Goal: Transaction & Acquisition: Obtain resource

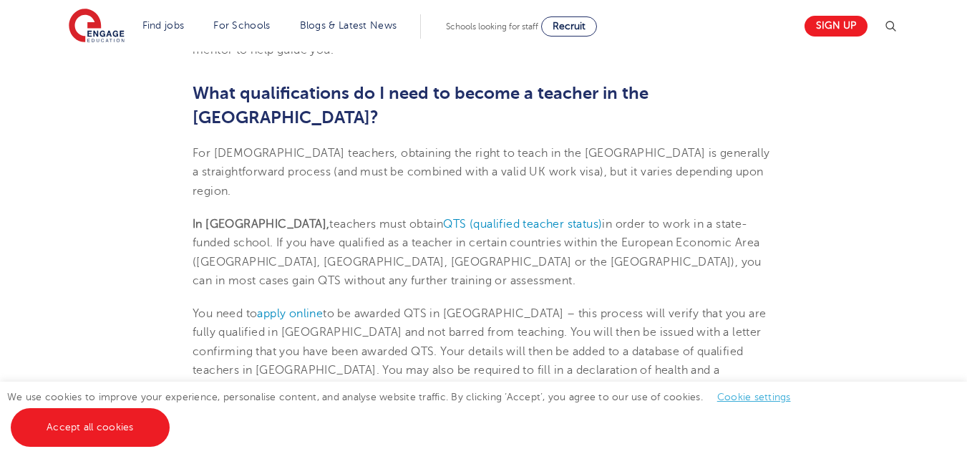
scroll to position [787, 0]
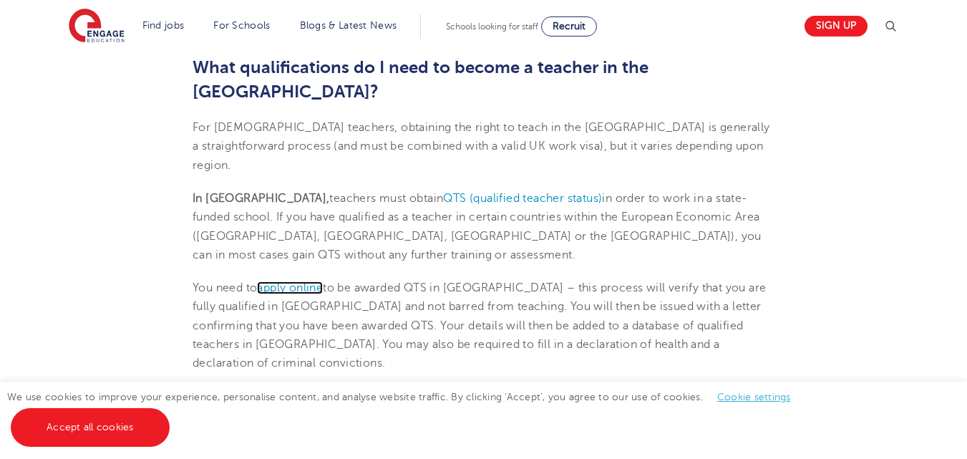
click at [310, 281] on span "apply online" at bounding box center [290, 287] width 66 height 13
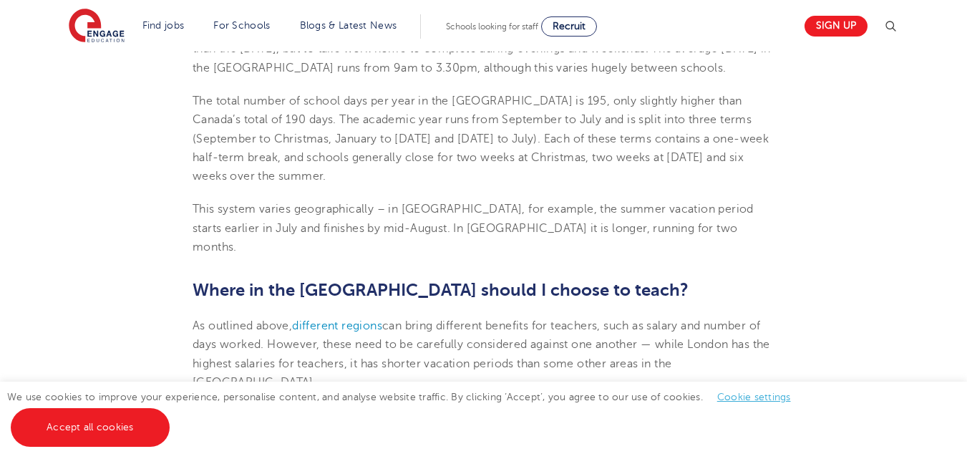
scroll to position [2536, 0]
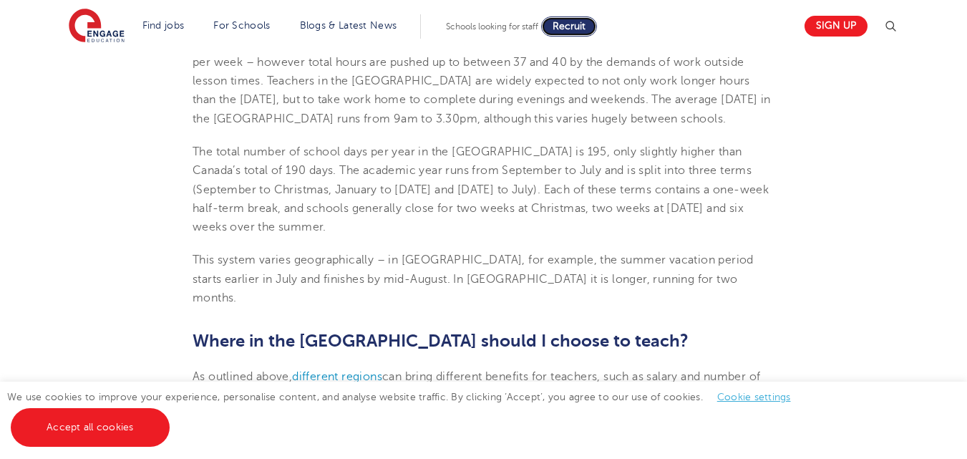
click at [568, 26] on span "Recruit" at bounding box center [569, 26] width 33 height 11
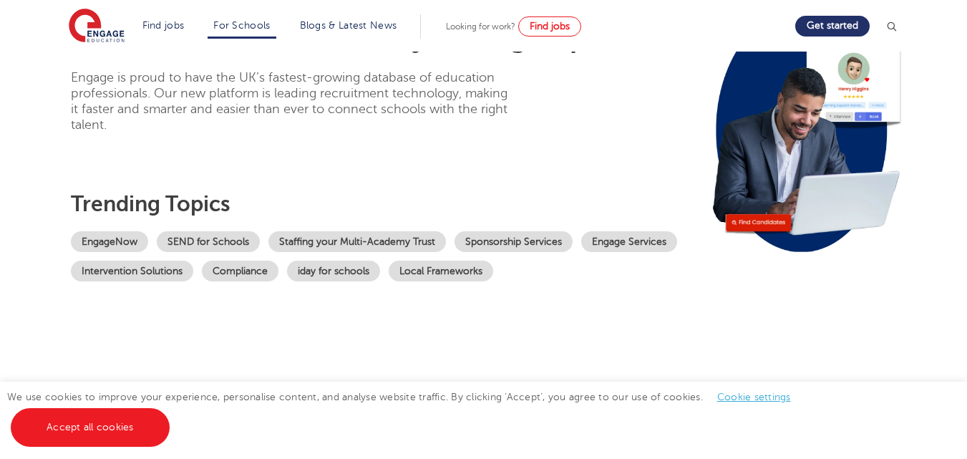
scroll to position [143, 0]
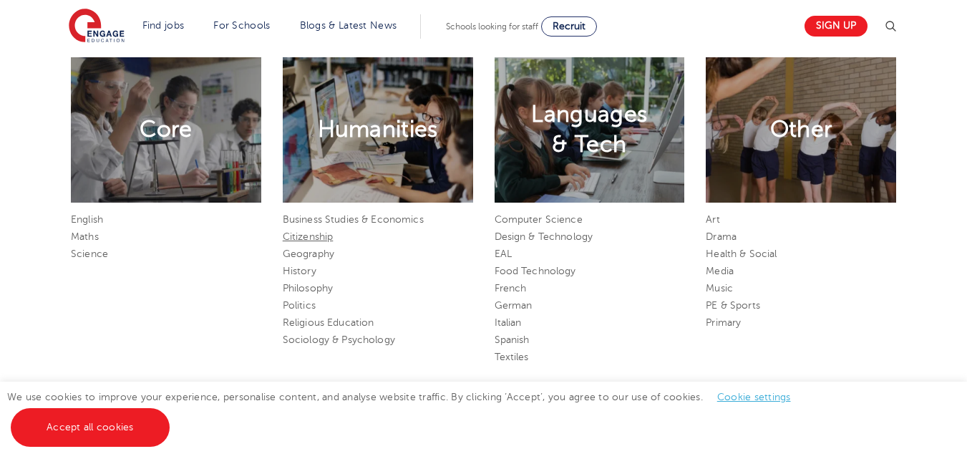
scroll to position [716, 0]
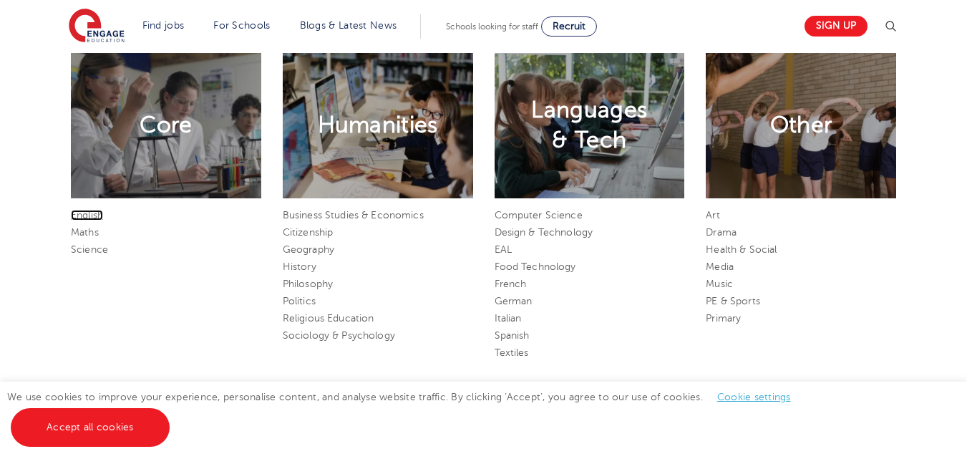
click at [84, 213] on link "English" at bounding box center [87, 215] width 32 height 11
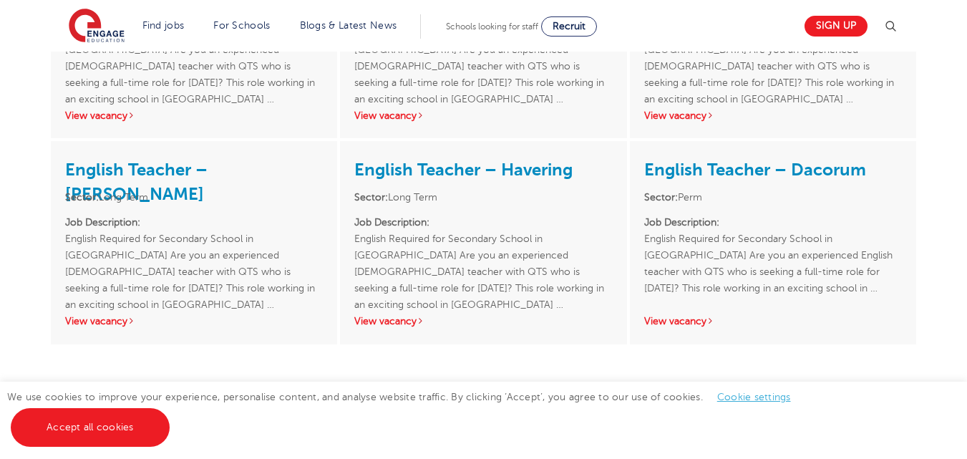
scroll to position [1288, 0]
